Goal: Information Seeking & Learning: Learn about a topic

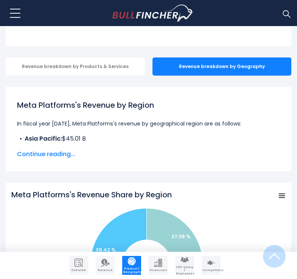
scroll to position [130, 0]
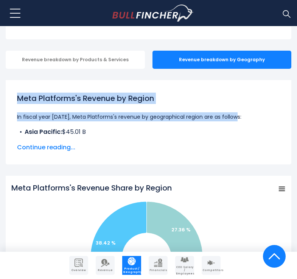
drag, startPoint x: 19, startPoint y: 96, endPoint x: 268, endPoint y: 106, distance: 249.7
click at [268, 106] on div "Meta Platforms's Revenue by Region In fiscal year 2024, Meta Platforms's revenu…" at bounding box center [148, 115] width 263 height 45
copy div "Meta Platforms's Revenue by Region In fiscal year 2024, Meta Platforms's revenu…"
click at [178, 100] on h1 "Meta Platforms's Revenue by Region" at bounding box center [148, 98] width 263 height 11
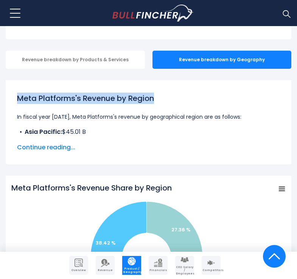
drag, startPoint x: 158, startPoint y: 97, endPoint x: 17, endPoint y: 86, distance: 141.6
click at [17, 86] on div "Meta Platforms's Revenue by Region In fiscal year 2024, Meta Platforms's revenu…" at bounding box center [149, 122] width 286 height 84
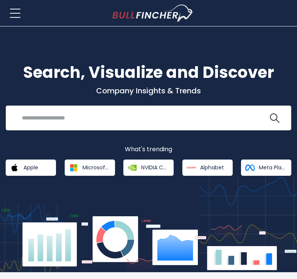
click at [134, 114] on input "search" at bounding box center [142, 118] width 251 height 14
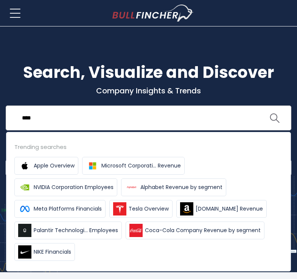
type input "****"
click at [276, 117] on img "search icon" at bounding box center [275, 119] width 10 height 10
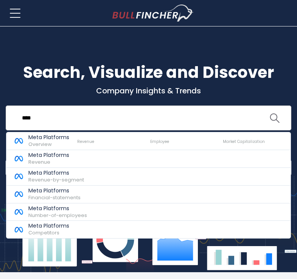
click at [276, 117] on img "search icon" at bounding box center [275, 119] width 10 height 10
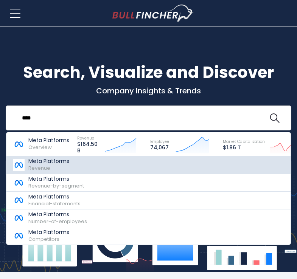
click at [43, 164] on p "Meta Platforms" at bounding box center [48, 161] width 41 height 6
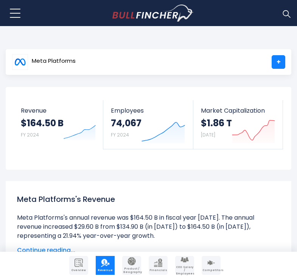
drag, startPoint x: 298, startPoint y: 17, endPoint x: 256, endPoint y: -45, distance: 74.7
click at [256, 0] on html "Overview Revenue Product / Geography" at bounding box center [148, 139] width 297 height 279
click at [279, 62] on link "+" at bounding box center [279, 62] width 14 height 14
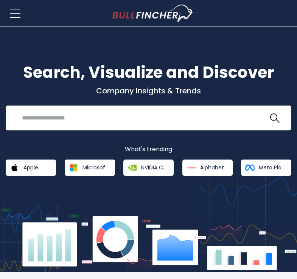
click at [73, 112] on input "search" at bounding box center [142, 118] width 251 height 14
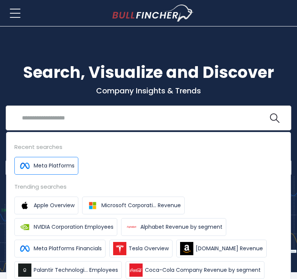
click at [66, 162] on link "Meta Platforms" at bounding box center [46, 166] width 64 height 18
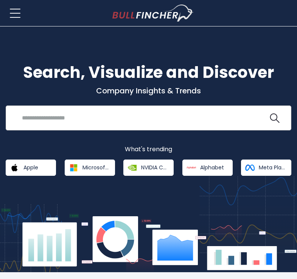
click at [76, 114] on input "search" at bounding box center [142, 118] width 251 height 14
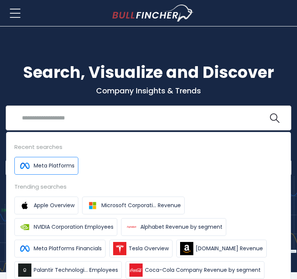
click at [57, 164] on span "Meta Platforms" at bounding box center [54, 166] width 41 height 8
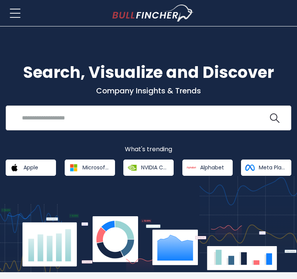
click at [63, 119] on input "search" at bounding box center [142, 118] width 251 height 14
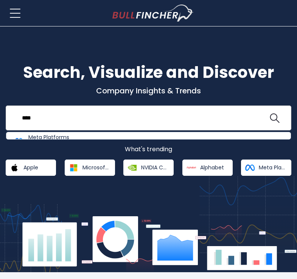
type input "****"
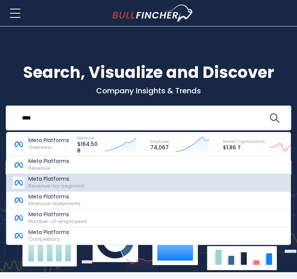
click at [170, 183] on link "Meta Platforms Revenue-by-segment" at bounding box center [157, 183] width 303 height 18
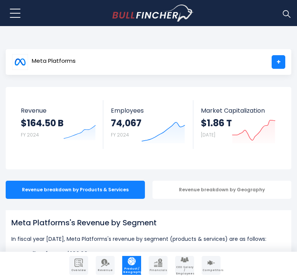
drag, startPoint x: 299, startPoint y: 19, endPoint x: 271, endPoint y: 13, distance: 28.4
click at [271, 13] on html "Overview Revenue Product / Geography" at bounding box center [148, 139] width 297 height 279
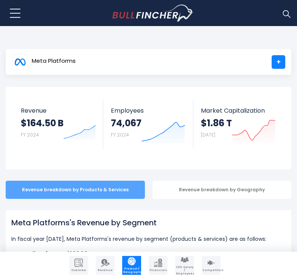
click at [117, 192] on div "Revenue breakdown by Products & Services" at bounding box center [75, 190] width 139 height 18
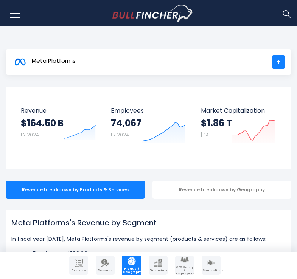
click at [185, 187] on div "Revenue breakdown by Geography" at bounding box center [222, 190] width 139 height 18
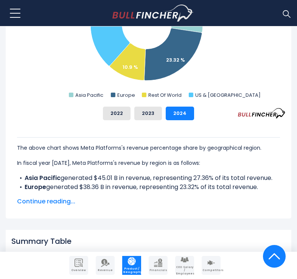
scroll to position [368, 0]
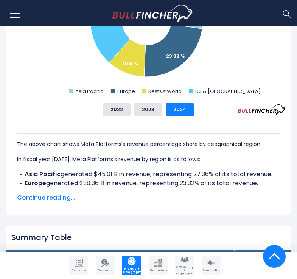
drag, startPoint x: 298, startPoint y: 28, endPoint x: 282, endPoint y: 68, distance: 42.8
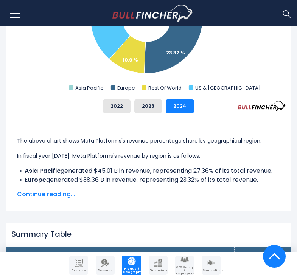
scroll to position [375, 0]
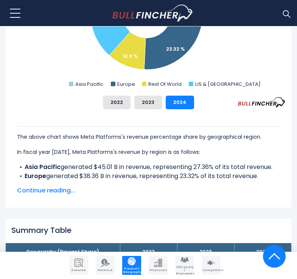
click at [61, 192] on span "Continue reading..." at bounding box center [148, 190] width 263 height 9
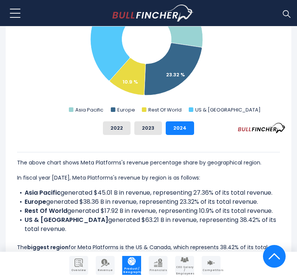
scroll to position [331, 0]
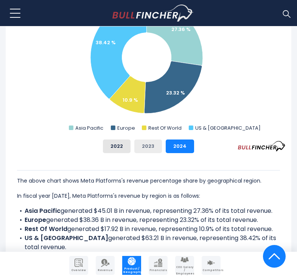
click at [151, 148] on button "2023" at bounding box center [148, 147] width 28 height 14
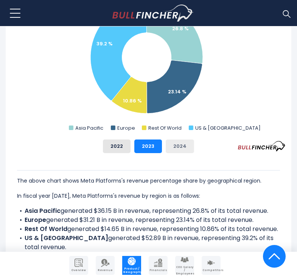
click at [165, 148] on div "2022 2023 2024" at bounding box center [148, 147] width 274 height 14
click at [166, 145] on button "2024" at bounding box center [180, 147] width 28 height 14
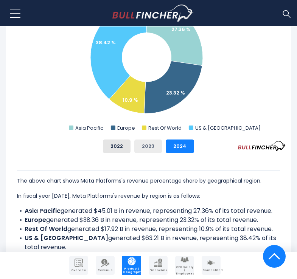
click at [151, 145] on button "2023" at bounding box center [148, 147] width 28 height 14
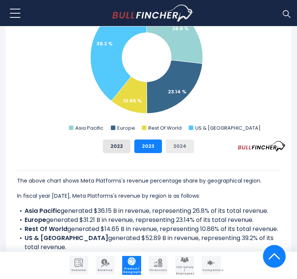
click at [167, 145] on button "2024" at bounding box center [180, 147] width 28 height 14
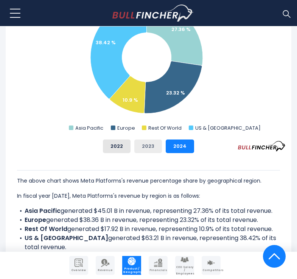
click at [155, 145] on button "2023" at bounding box center [148, 147] width 28 height 14
